Goal: Task Accomplishment & Management: Use online tool/utility

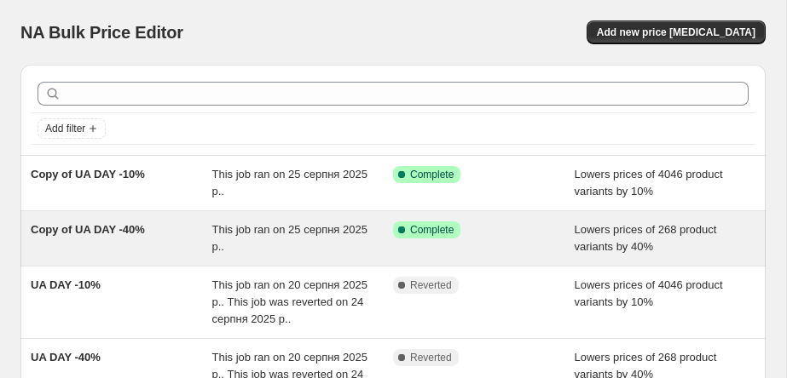
click at [102, 239] on div "Copy of UA DAY -40%" at bounding box center [122, 239] width 182 height 34
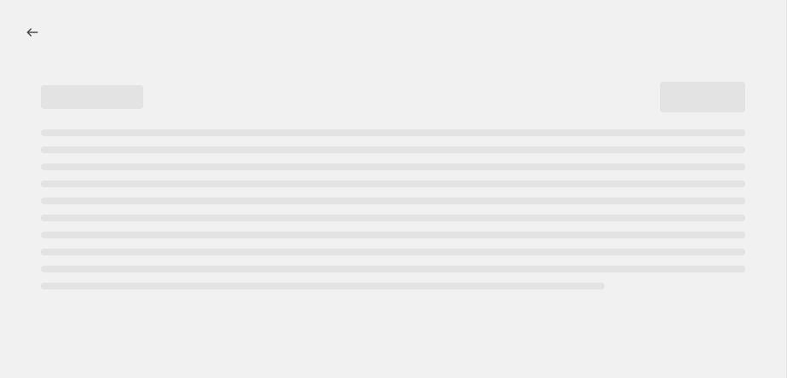
select select "percentage"
select select "collection"
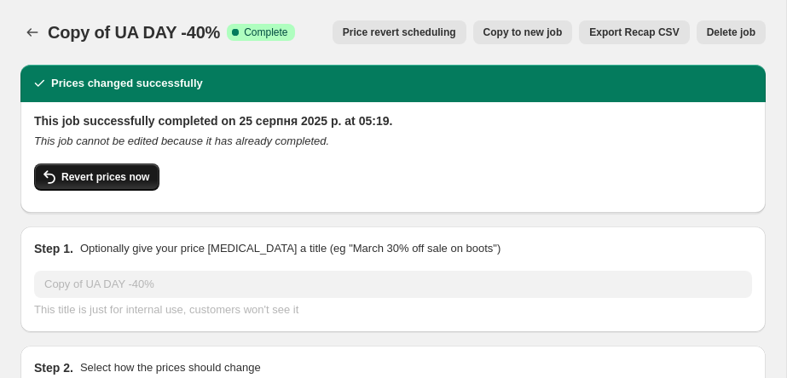
click at [121, 170] on span "Revert prices now" at bounding box center [105, 177] width 88 height 14
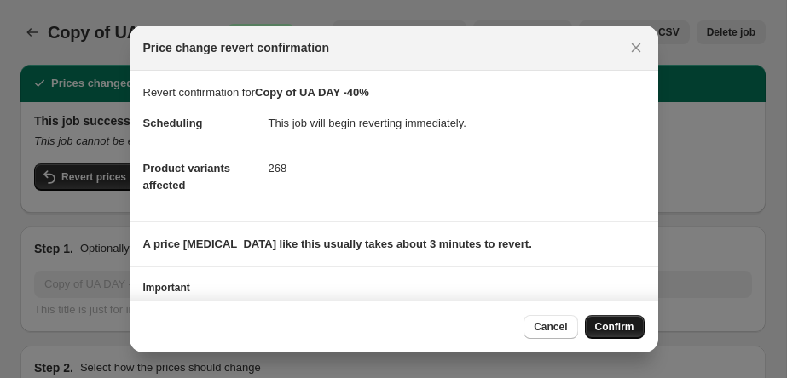
click at [603, 331] on span "Confirm" at bounding box center [614, 327] width 39 height 14
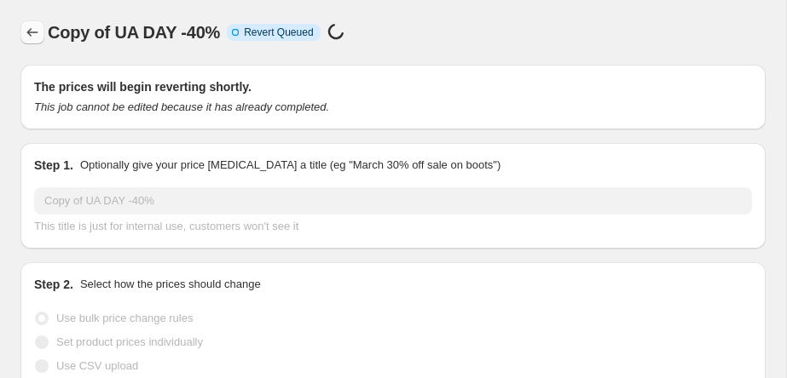
click at [34, 30] on icon "Price change jobs" at bounding box center [32, 32] width 17 height 17
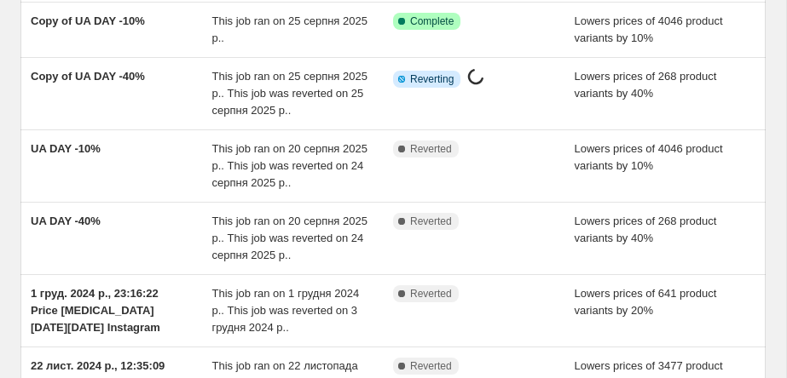
scroll to position [153, 0]
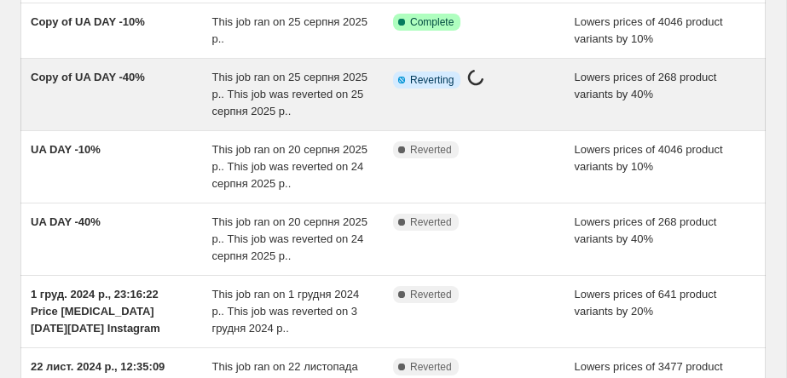
click at [170, 95] on div "Copy of UA DAY -40%" at bounding box center [122, 94] width 182 height 51
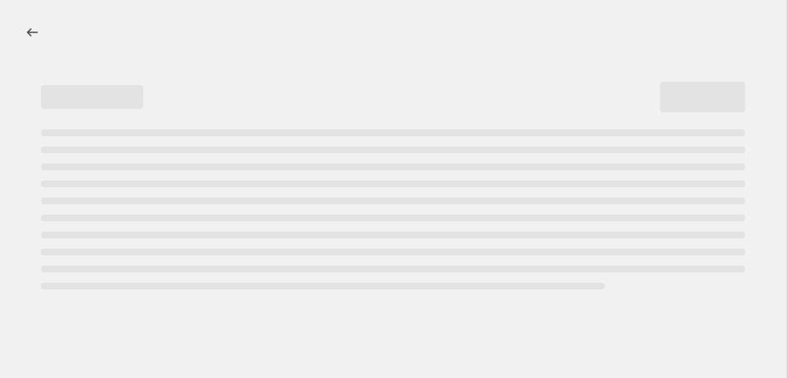
select select "percentage"
select select "collection"
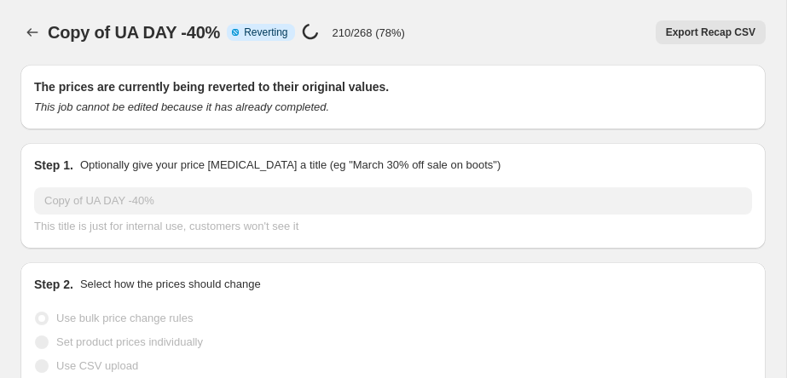
select select "percentage"
select select "collection"
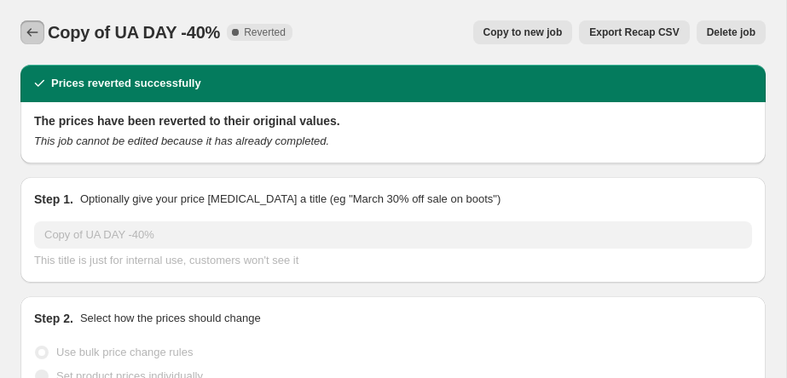
click at [29, 25] on icon "Price change jobs" at bounding box center [32, 32] width 17 height 17
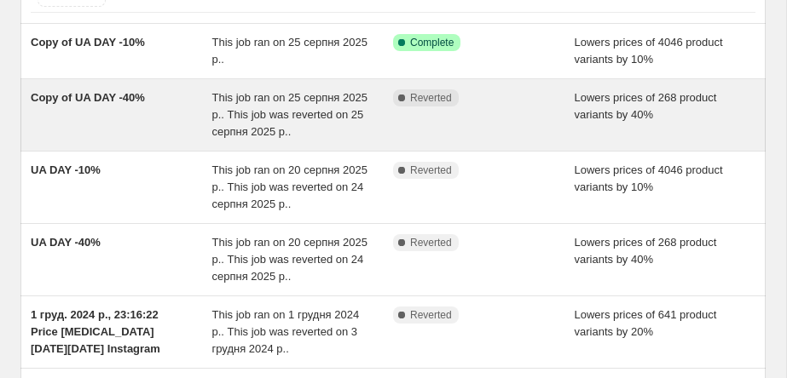
scroll to position [141, 0]
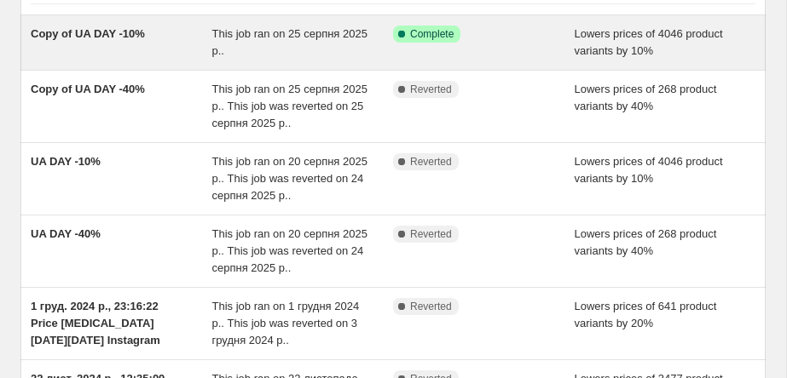
click at [163, 37] on div "Copy of UA DAY -10%" at bounding box center [122, 43] width 182 height 34
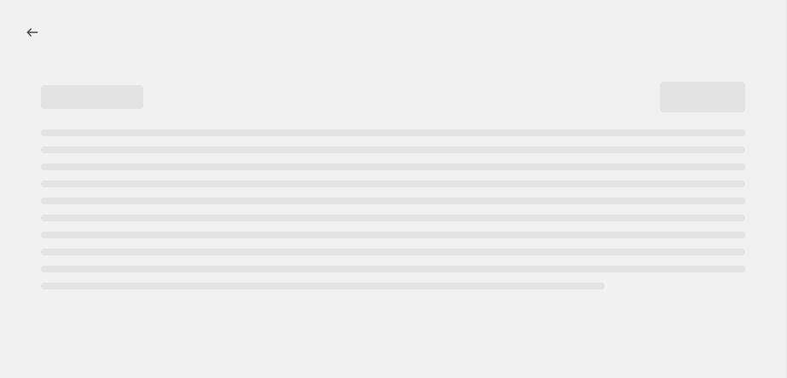
select select "percentage"
select select "collection"
select select "not_equal"
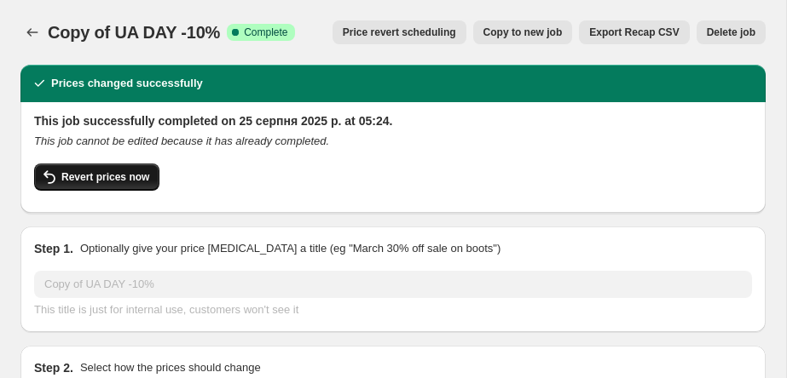
click at [143, 170] on button "Revert prices now" at bounding box center [96, 177] width 125 height 27
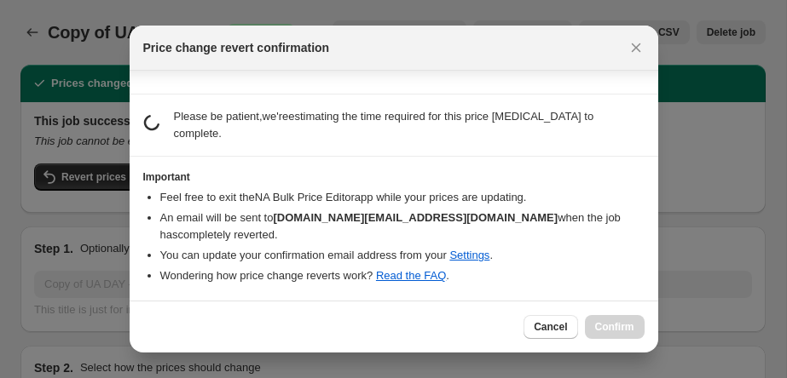
scroll to position [111, 0]
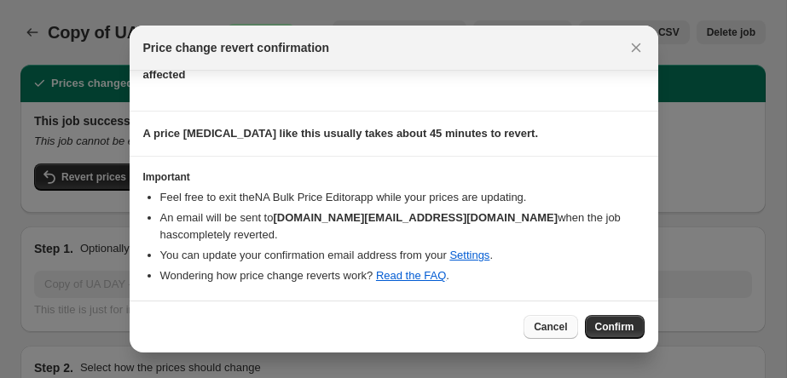
click at [544, 326] on span "Cancel" at bounding box center [549, 327] width 33 height 14
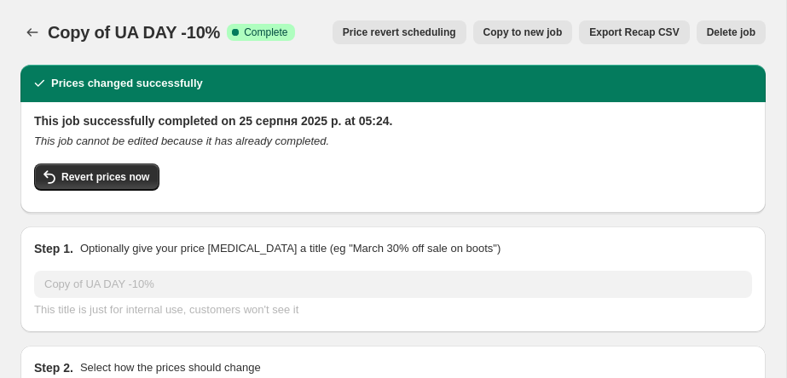
click at [45, 26] on div at bounding box center [33, 32] width 27 height 24
click at [32, 27] on icon "Price change jobs" at bounding box center [32, 32] width 17 height 17
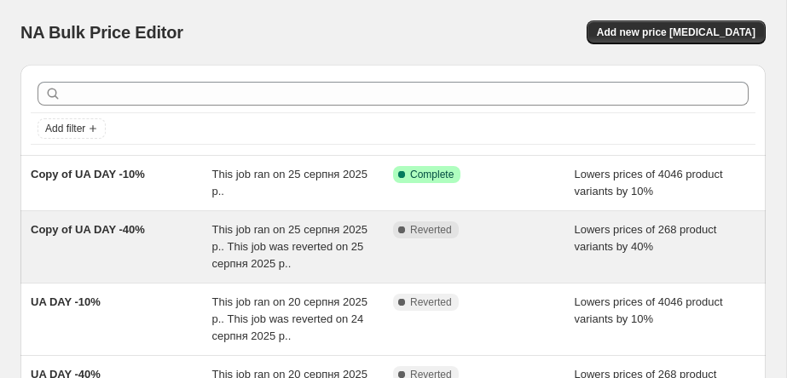
click at [152, 233] on div "Copy of UA DAY -40%" at bounding box center [122, 247] width 182 height 51
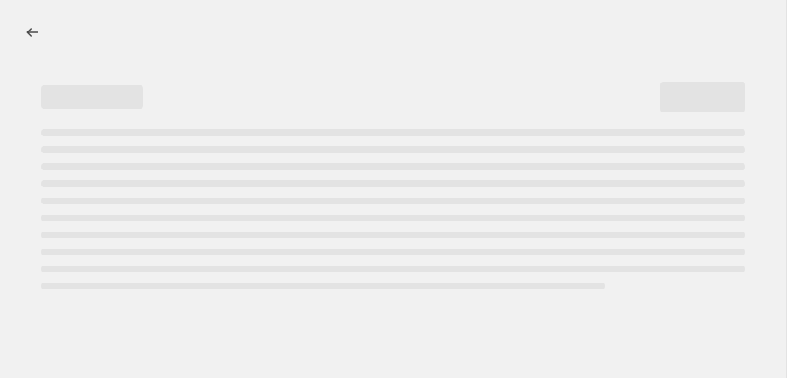
select select "percentage"
select select "collection"
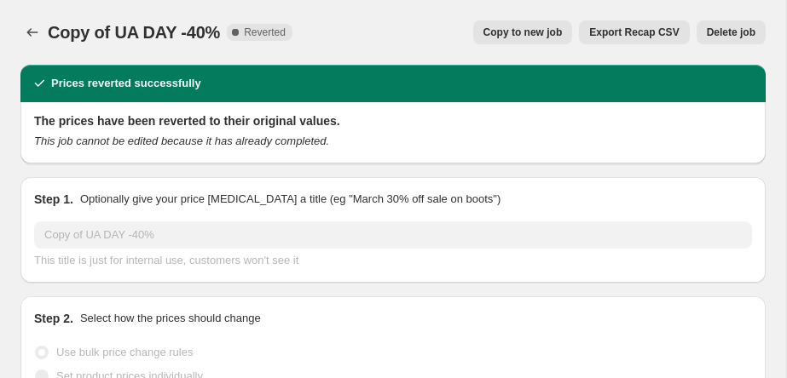
click at [535, 34] on span "Copy to new job" at bounding box center [522, 33] width 79 height 14
select select "percentage"
select select "collection"
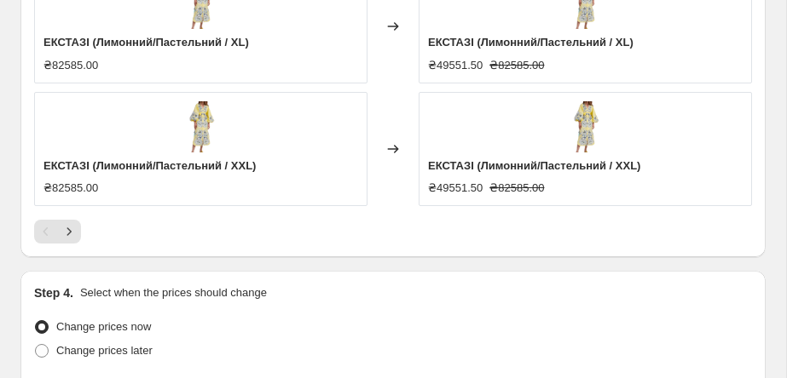
scroll to position [2081, 0]
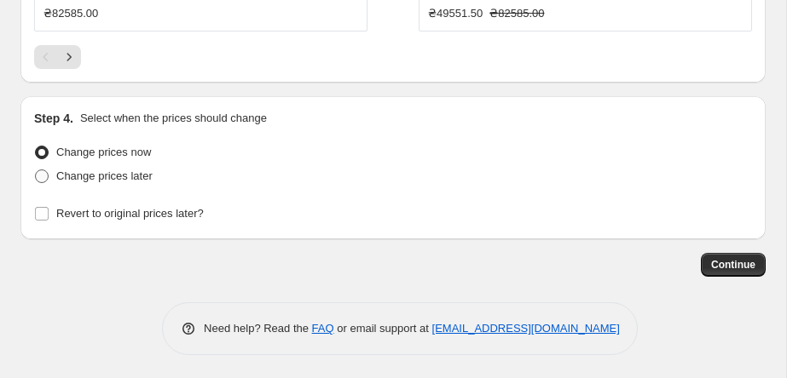
click at [78, 171] on span "Change prices later" at bounding box center [104, 176] width 96 height 13
click at [36, 170] on input "Change prices later" at bounding box center [35, 170] width 1 height 1
radio input "true"
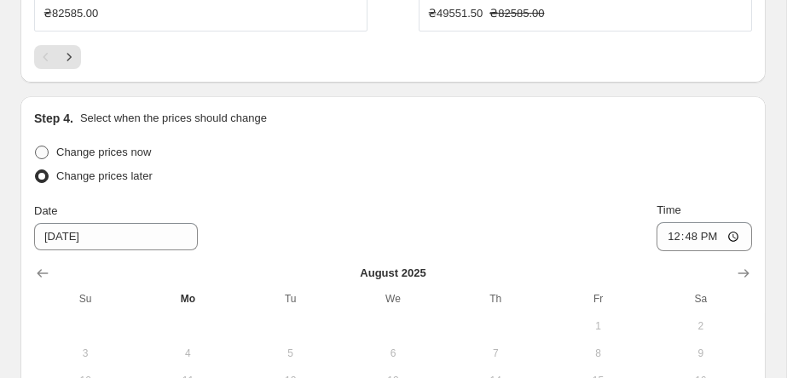
click at [49, 147] on label "Change prices now" at bounding box center [92, 153] width 117 height 24
click at [36, 147] on input "Change prices now" at bounding box center [35, 146] width 1 height 1
radio input "true"
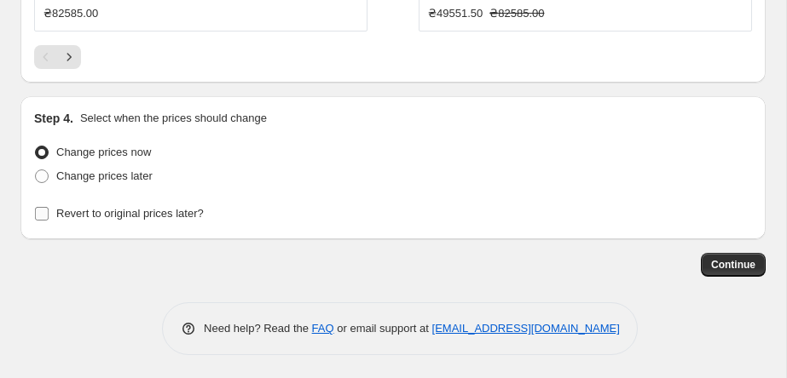
click at [41, 202] on label "Revert to original prices later?" at bounding box center [119, 214] width 170 height 24
click at [41, 207] on input "Revert to original prices later?" at bounding box center [42, 214] width 14 height 14
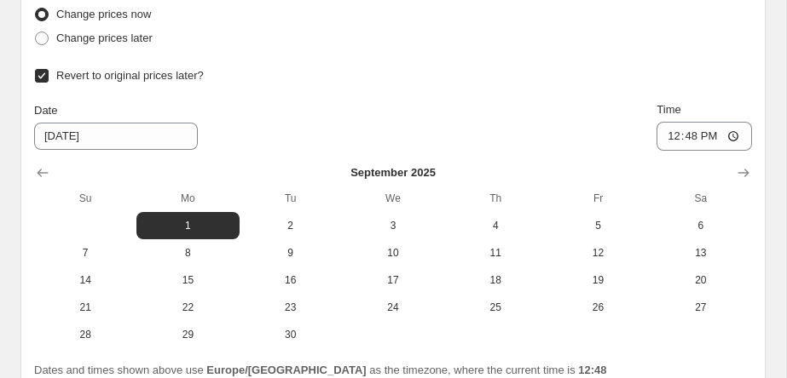
scroll to position [2239, 0]
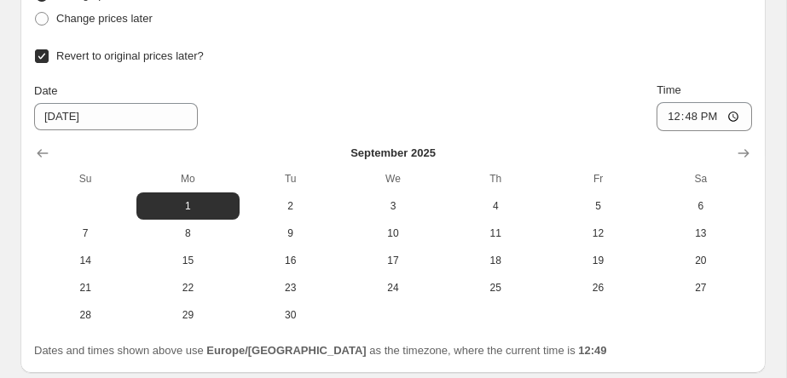
click at [43, 57] on input "Revert to original prices later?" at bounding box center [42, 56] width 14 height 14
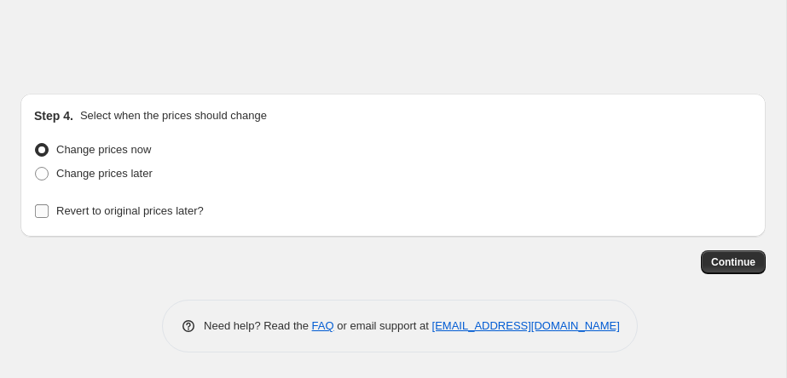
scroll to position [2081, 0]
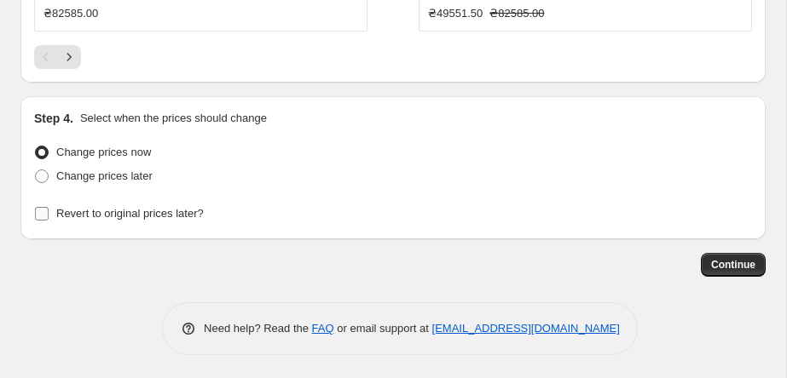
click at [43, 222] on label "Revert to original prices later?" at bounding box center [119, 214] width 170 height 24
click at [43, 221] on input "Revert to original prices later?" at bounding box center [42, 214] width 14 height 14
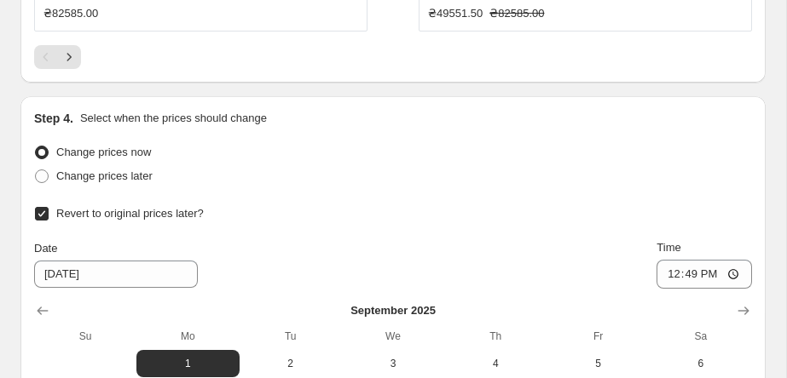
click at [43, 221] on label "Revert to original prices later?" at bounding box center [119, 214] width 170 height 24
click at [43, 221] on input "Revert to original prices later?" at bounding box center [42, 214] width 14 height 14
checkbox input "false"
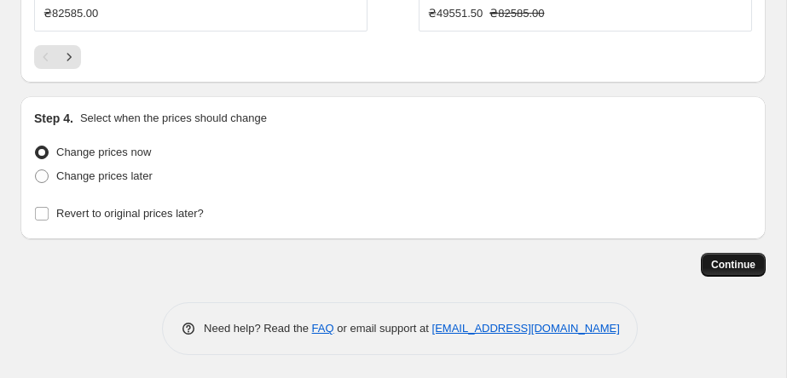
click at [713, 262] on span "Continue" at bounding box center [733, 265] width 44 height 14
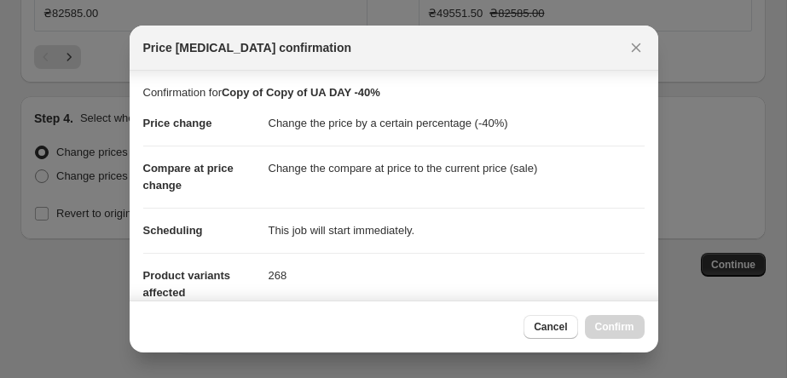
scroll to position [326, 0]
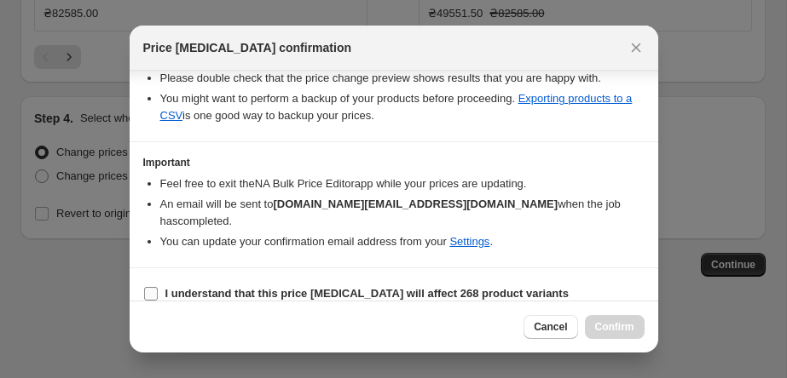
click at [269, 287] on b "I understand that this price [MEDICAL_DATA] will affect 268 product variants" at bounding box center [366, 293] width 403 height 13
click at [158, 287] on input "I understand that this price [MEDICAL_DATA] will affect 268 product variants" at bounding box center [151, 294] width 14 height 14
checkbox input "true"
click at [631, 325] on span "Confirm" at bounding box center [614, 327] width 39 height 14
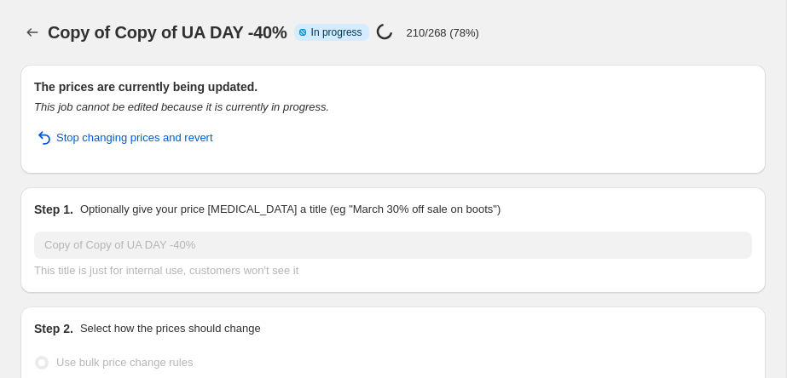
select select "percentage"
select select "collection"
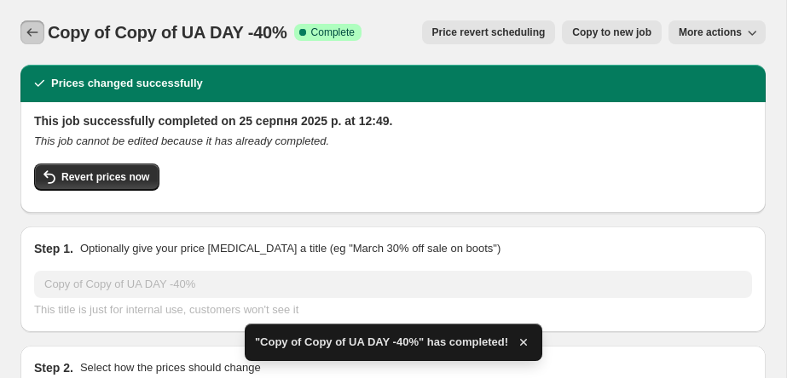
click at [30, 32] on icon "Price change jobs" at bounding box center [32, 32] width 17 height 17
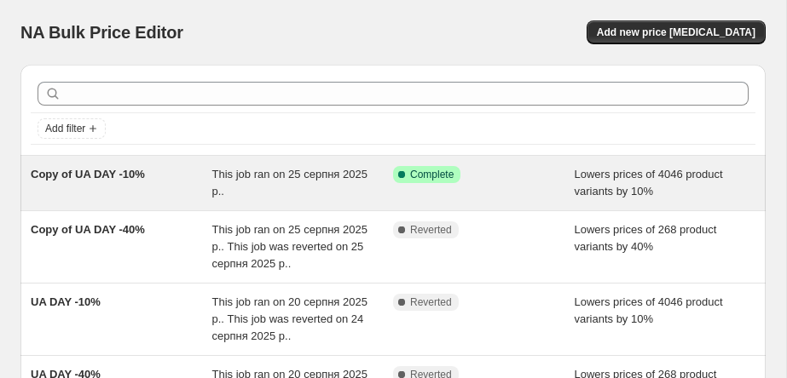
click at [112, 186] on div "Copy of UA DAY -10%" at bounding box center [122, 183] width 182 height 34
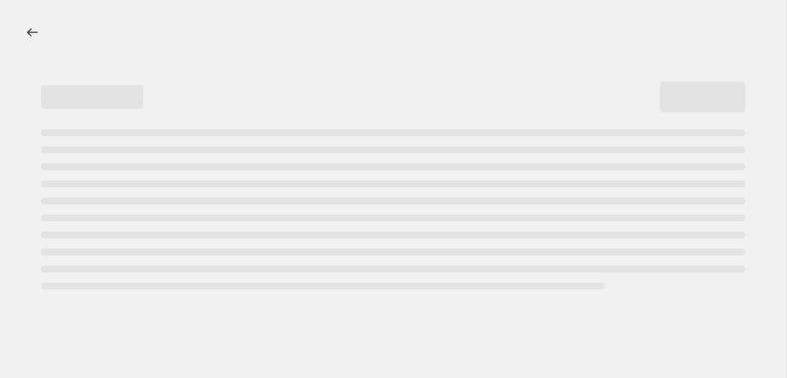
select select "percentage"
select select "collection"
select select "not_equal"
